Goal: Navigation & Orientation: Find specific page/section

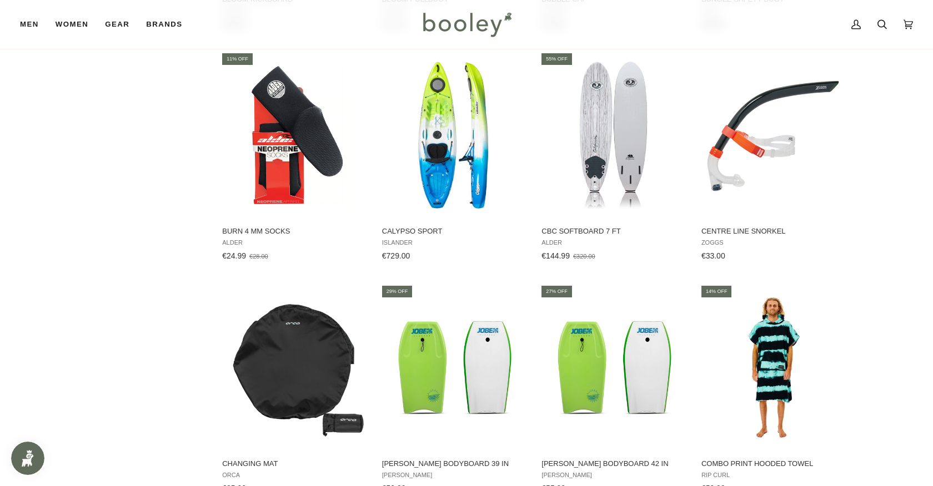
scroll to position [1559, 0]
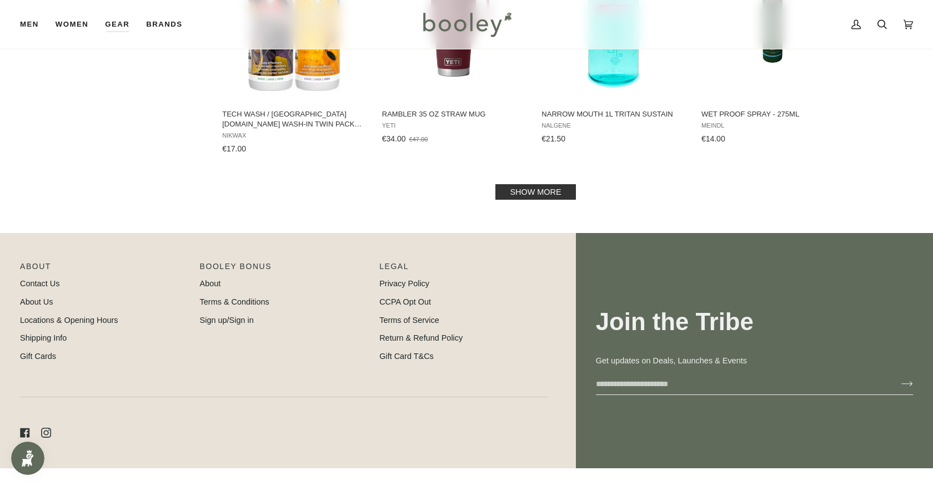
scroll to position [1254, 0]
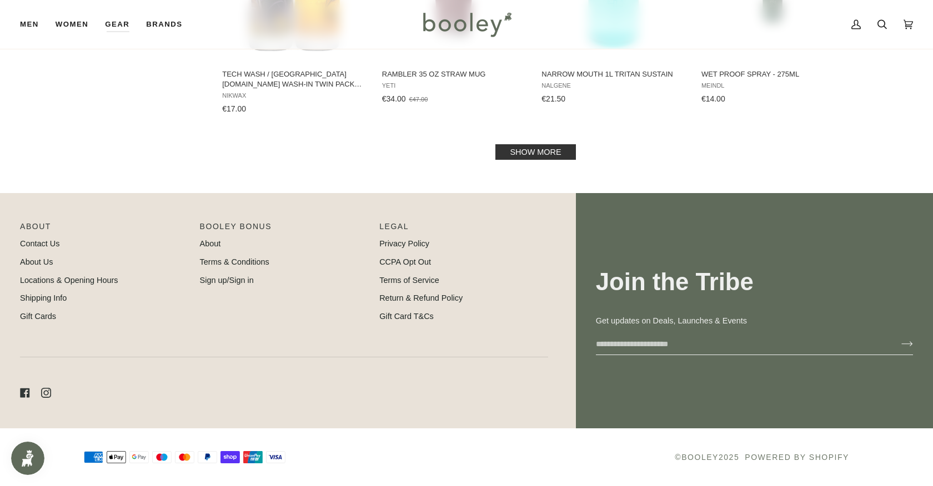
click at [533, 155] on link "Show more" at bounding box center [535, 152] width 80 height 16
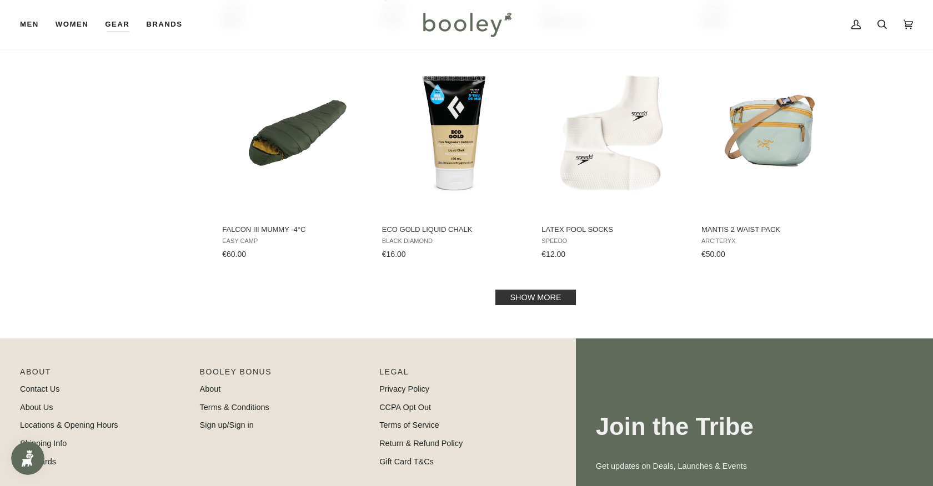
scroll to position [2302, 0]
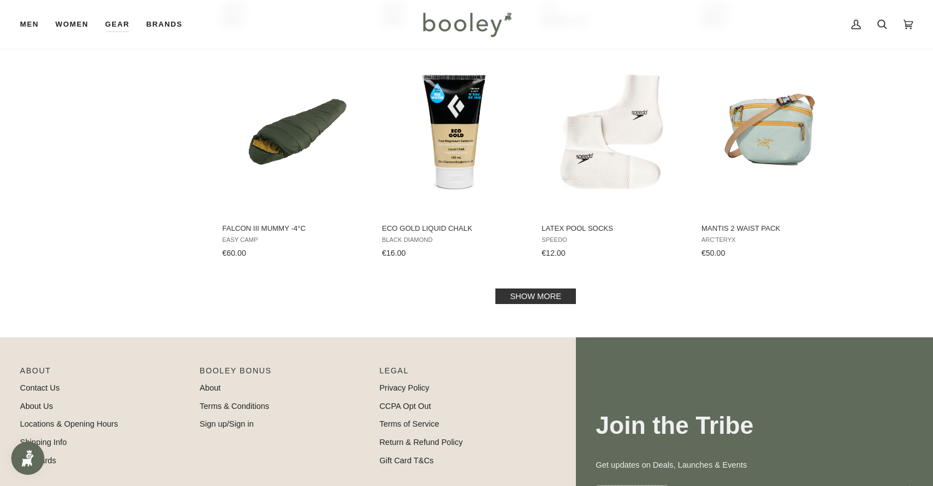
click at [527, 297] on link "Show more" at bounding box center [535, 297] width 80 height 16
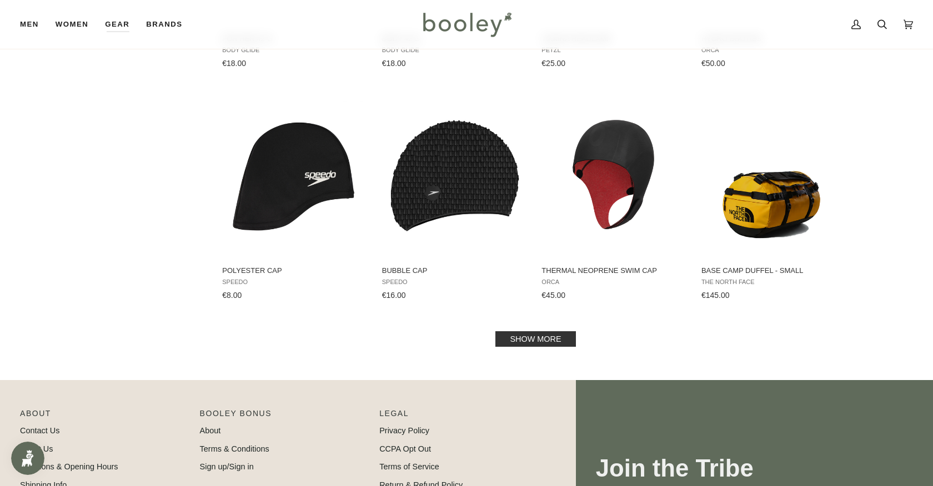
scroll to position [3429, 0]
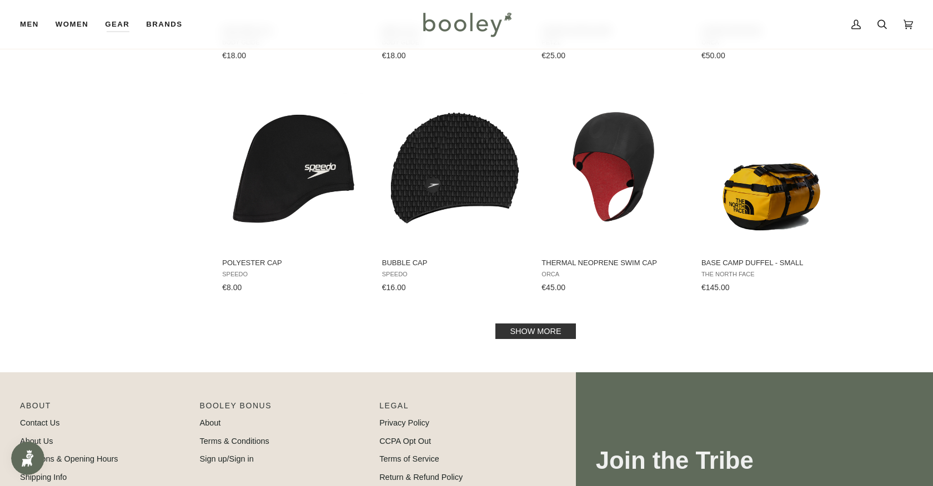
click at [538, 334] on link "Show more" at bounding box center [535, 332] width 80 height 16
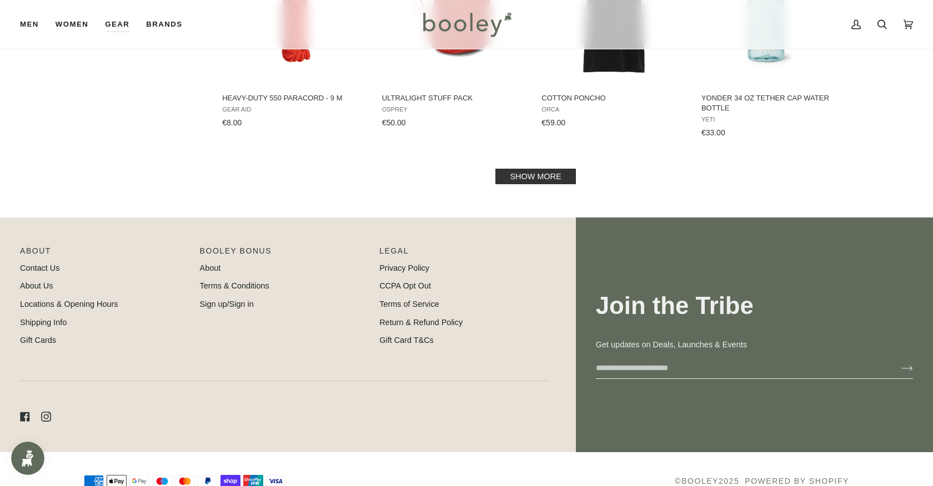
scroll to position [4801, 0]
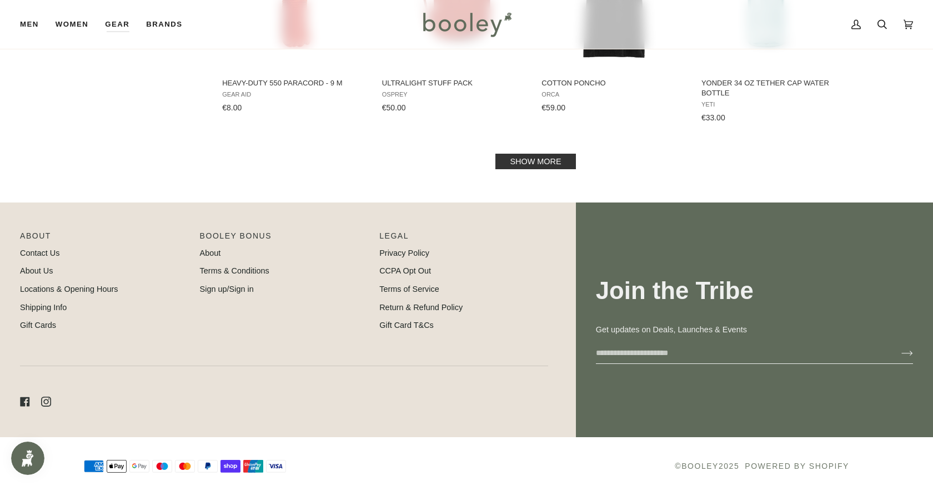
click at [548, 158] on link "Show more" at bounding box center [535, 162] width 80 height 16
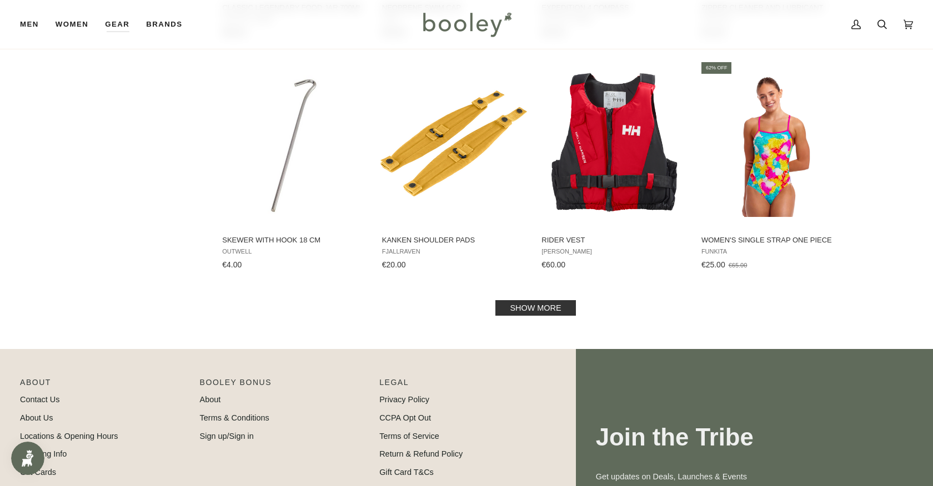
scroll to position [5821, 0]
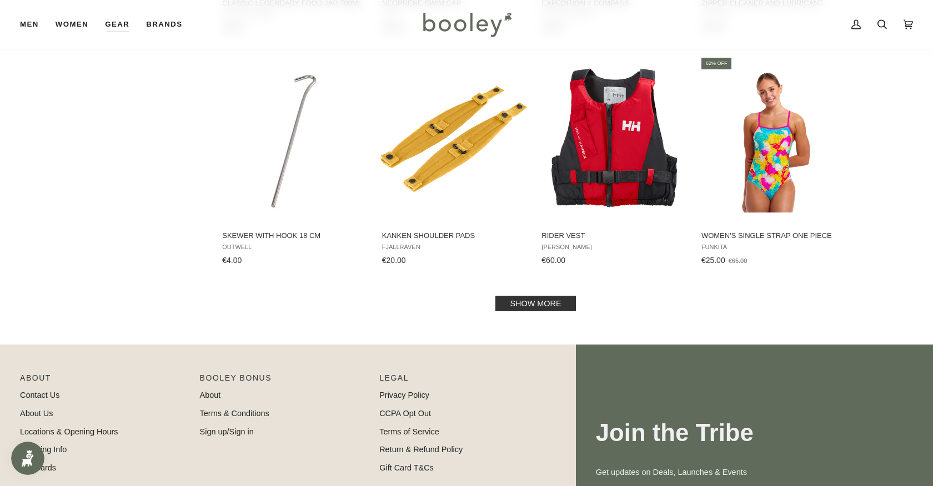
click at [538, 301] on link "Show more" at bounding box center [535, 304] width 80 height 16
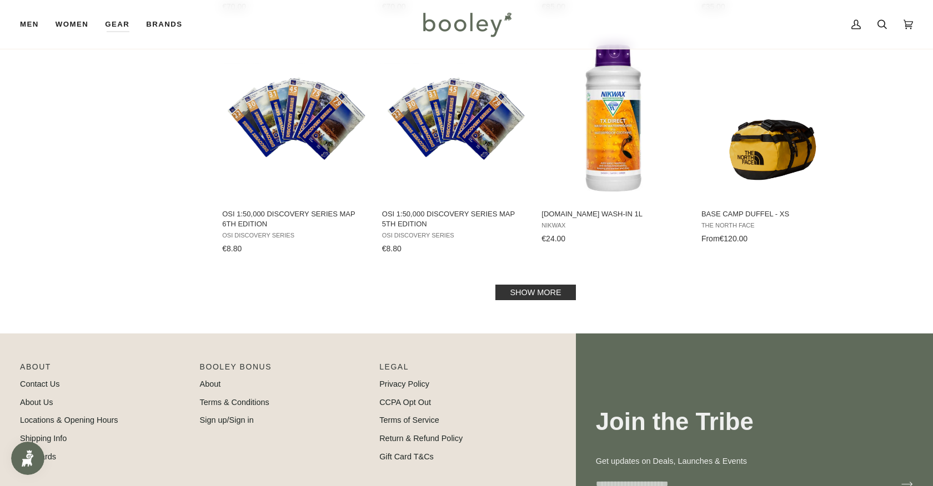
scroll to position [7058, 0]
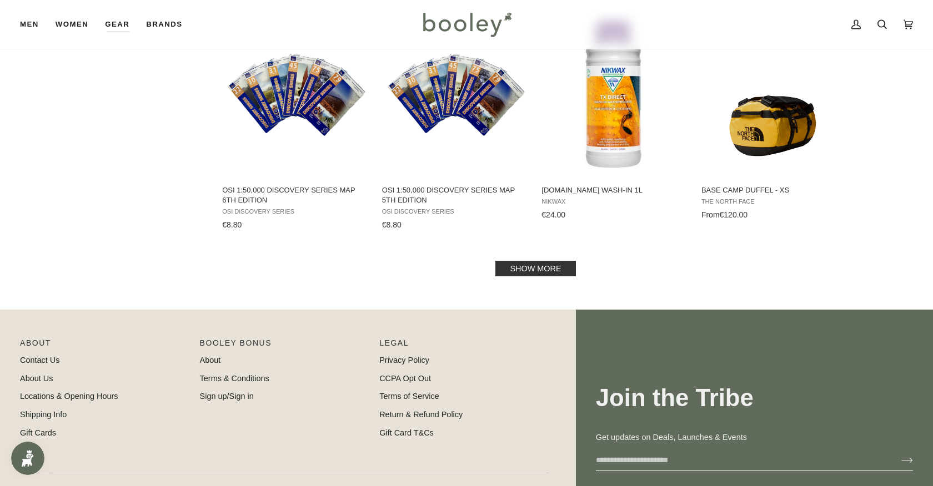
click at [550, 272] on link "Show more" at bounding box center [535, 269] width 80 height 16
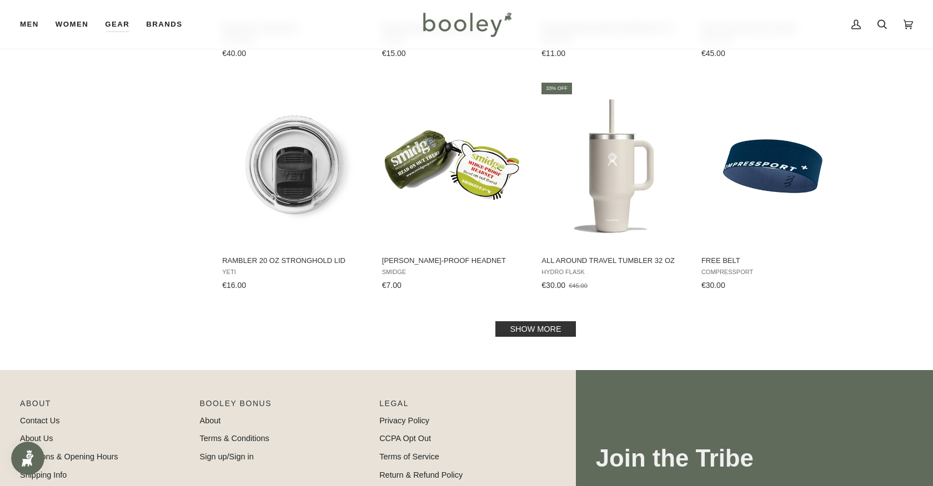
scroll to position [8182, 0]
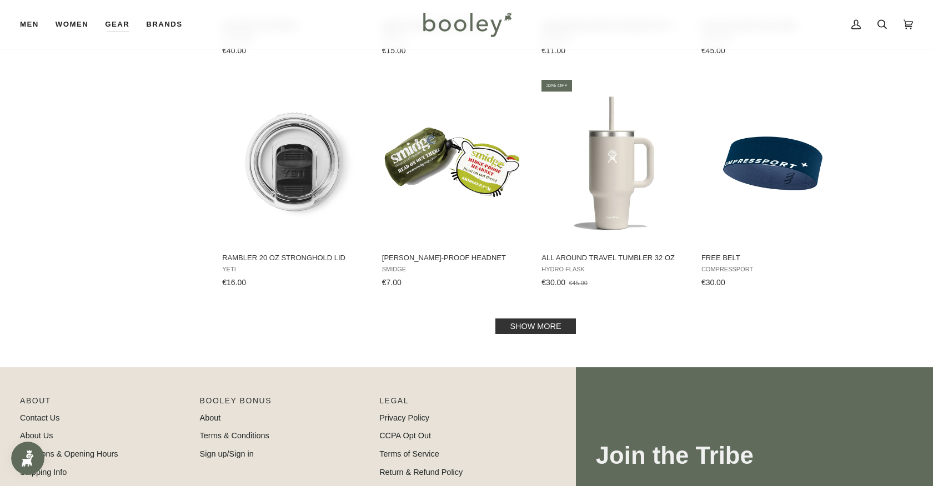
click at [546, 322] on link "Show more" at bounding box center [535, 327] width 80 height 16
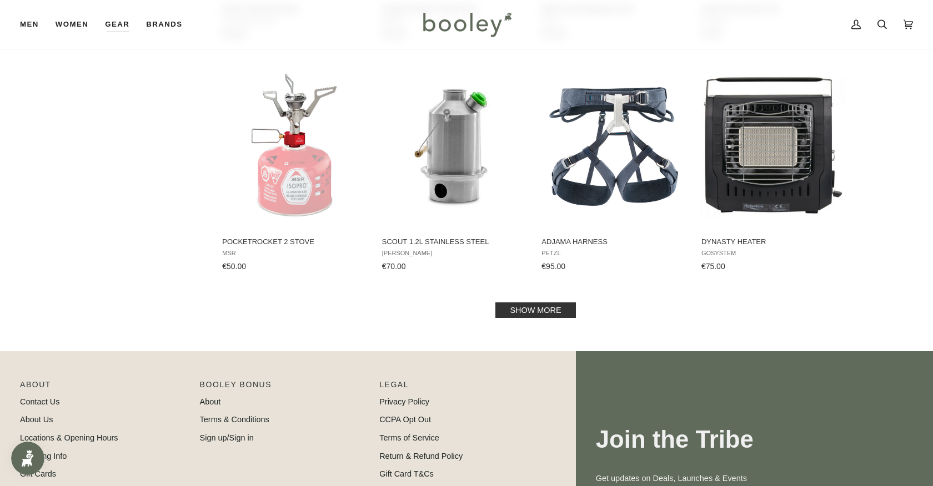
scroll to position [9371, 0]
click at [546, 305] on link "Show more" at bounding box center [535, 310] width 80 height 16
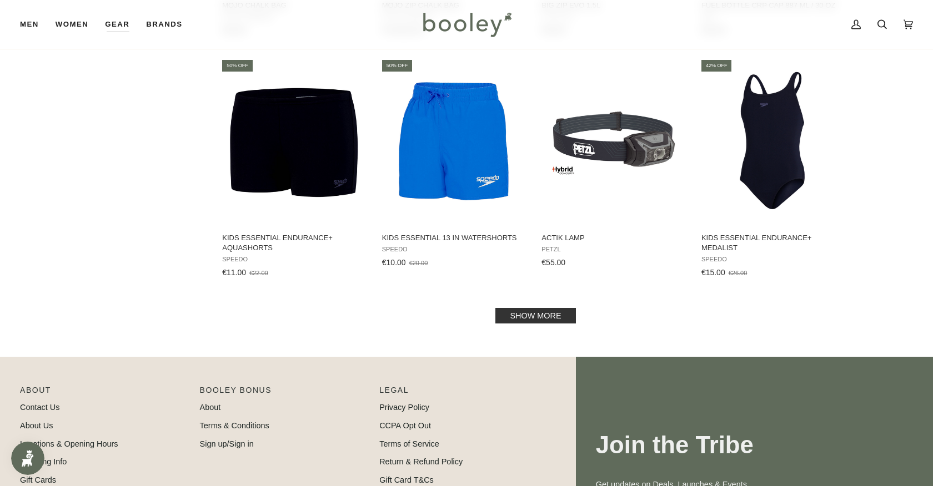
scroll to position [10554, 0]
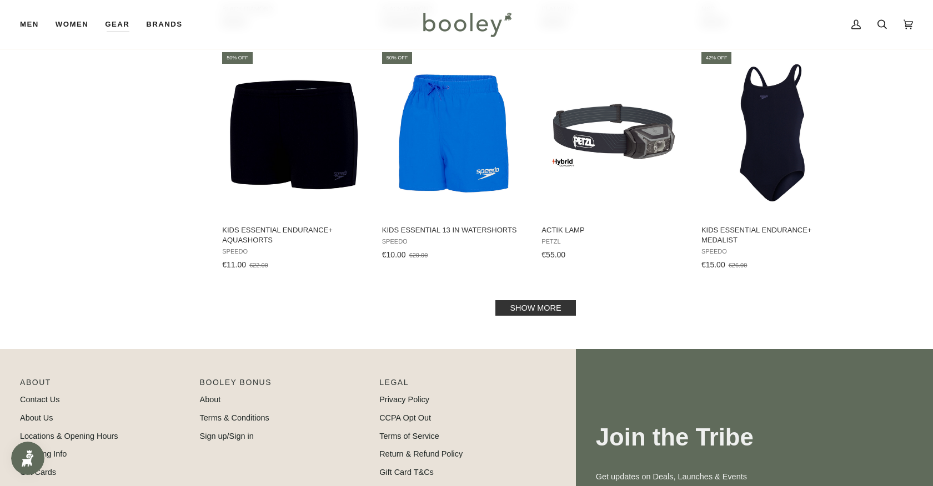
click at [548, 304] on link "Show more" at bounding box center [535, 308] width 80 height 16
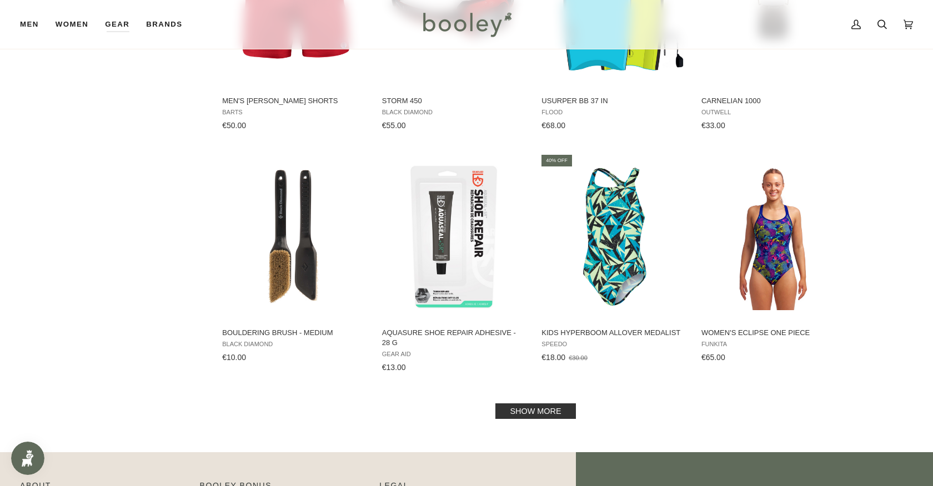
scroll to position [11645, 0]
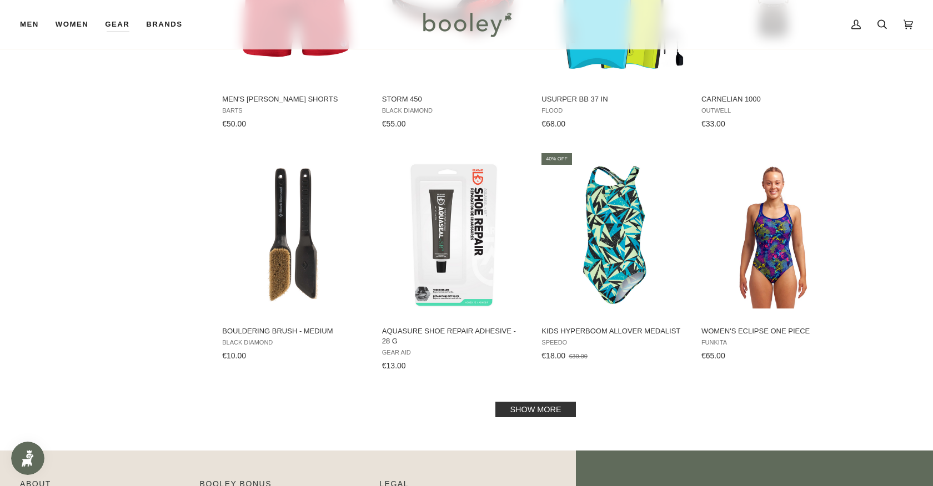
click at [529, 402] on link "Show more" at bounding box center [535, 410] width 80 height 16
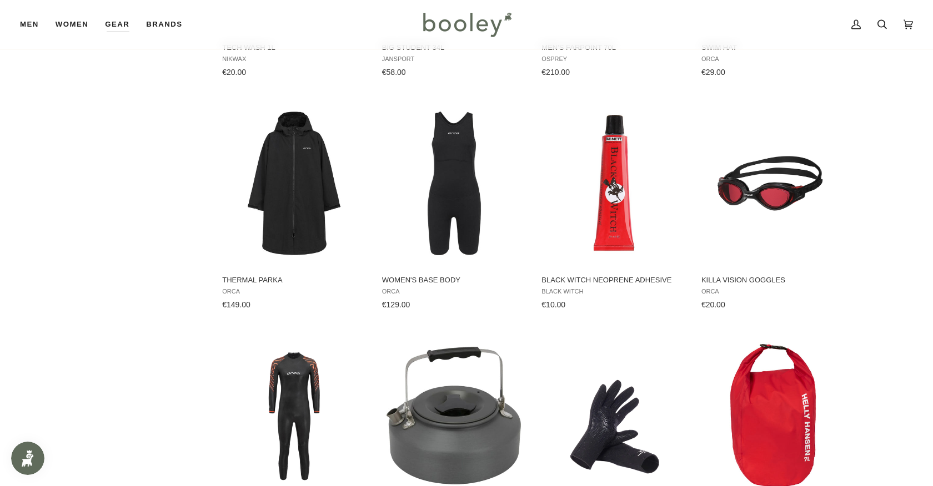
scroll to position [12647, 0]
